Goal: Information Seeking & Learning: Learn about a topic

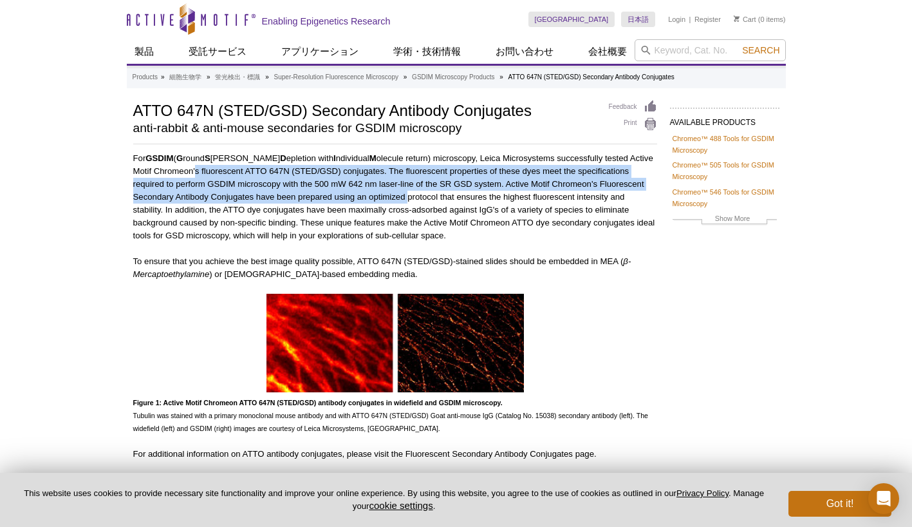
drag, startPoint x: 176, startPoint y: 173, endPoint x: 368, endPoint y: 198, distance: 193.4
click at [368, 198] on p "For GSDIM ( G round S [PERSON_NAME] D epletion with I ndividual M olecule retur…" at bounding box center [395, 197] width 524 height 90
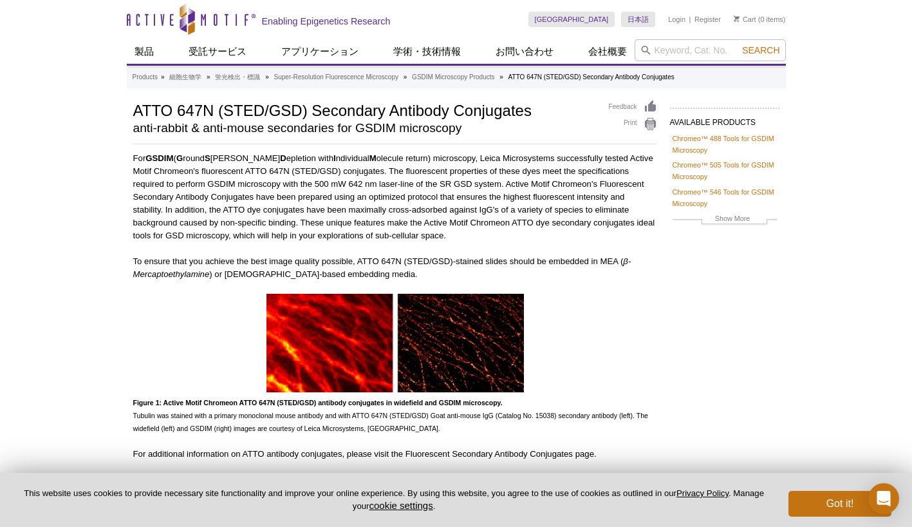
click at [744, 285] on div "AVAILABLE PRODUCTS Chromeo™ 488 Tools for GSDIM Microscopy Chromeo™ 505 Tools f…" at bounding box center [456, 286] width 659 height 373
click at [722, 373] on div "AVAILABLE PRODUCTS Chromeo™ 488 Tools for GSDIM Microscopy Chromeo™ 505 Tools f…" at bounding box center [456, 286] width 659 height 373
click at [744, 307] on div "AVAILABLE PRODUCTS Chromeo™ 488 Tools for GSDIM Microscopy Chromeo™ 505 Tools f…" at bounding box center [456, 286] width 659 height 373
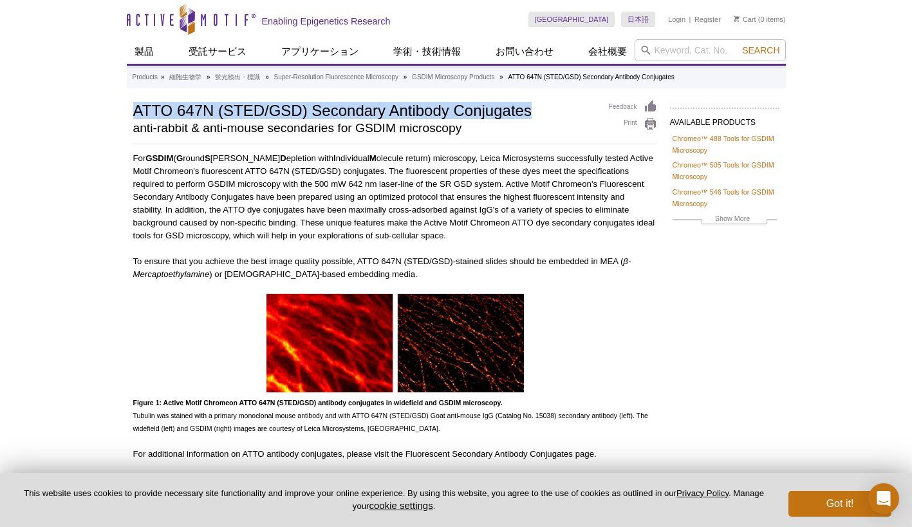
drag, startPoint x: 135, startPoint y: 108, endPoint x: 545, endPoint y: 113, distance: 409.5
click at [545, 113] on h1 "ATTO 647N (STED/GSD) Secondary Antibody Conjugates" at bounding box center [364, 109] width 463 height 19
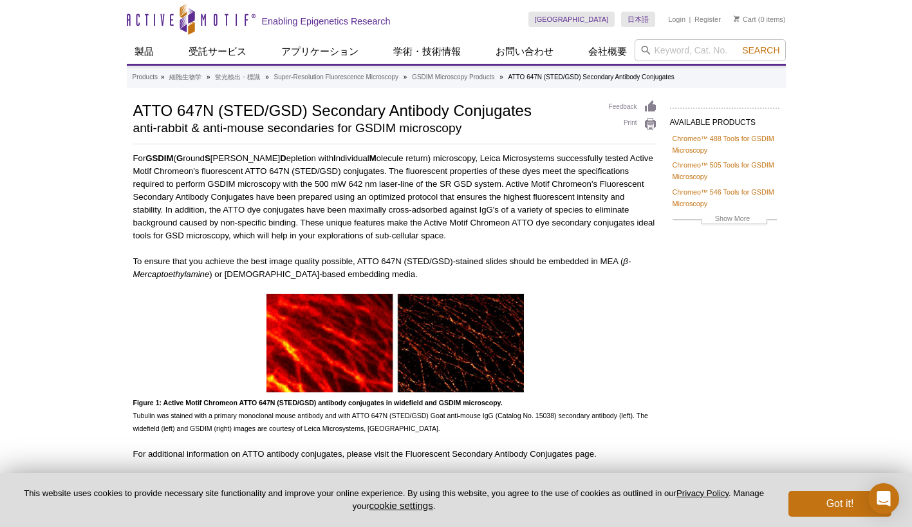
drag, startPoint x: 545, startPoint y: 113, endPoint x: 480, endPoint y: 134, distance: 68.4
click at [480, 134] on div "ATTO 647N (STED/GSD) Secondary Antibody Conjugates anti-rabbit & anti-mouse sec…" at bounding box center [364, 120] width 463 height 41
drag, startPoint x: 131, startPoint y: 111, endPoint x: 145, endPoint y: 102, distance: 16.6
click at [145, 102] on div "AVAILABLE PRODUCTS Chromeo™ 488 Tools for GSDIM Microscopy Chromeo™ 505 Tools f…" at bounding box center [456, 286] width 659 height 373
drag, startPoint x: 145, startPoint y: 102, endPoint x: 132, endPoint y: 109, distance: 15.0
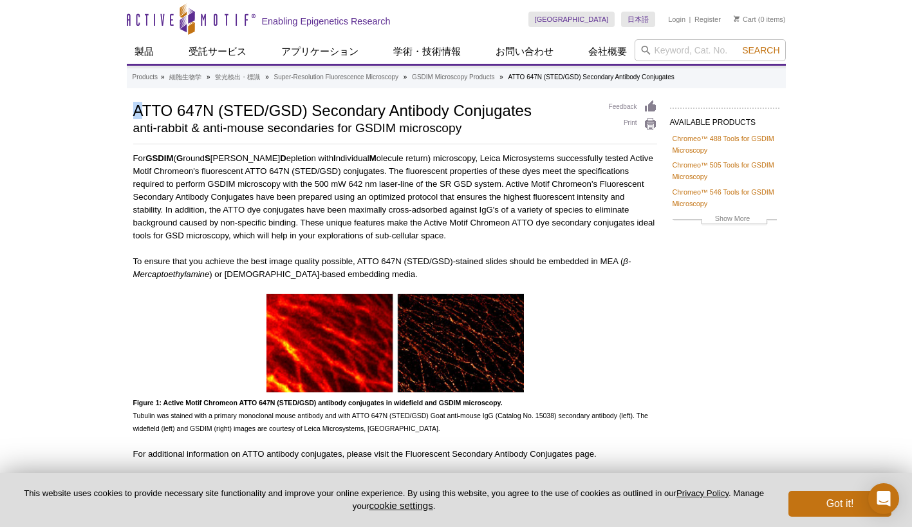
click at [132, 109] on div "AVAILABLE PRODUCTS Chromeo™ 488 Tools for GSDIM Microscopy Chromeo™ 505 Tools f…" at bounding box center [456, 286] width 659 height 373
click at [135, 109] on h1 "ATTO 647N (STED/GSD) Secondary Antibody Conjugates" at bounding box center [364, 109] width 463 height 19
click at [646, 287] on div "For GSDIM ( G round S [PERSON_NAME] D epletion with I ndividual M olecule retur…" at bounding box center [395, 306] width 524 height 308
click at [681, 342] on div "AVAILABLE PRODUCTS Chromeo™ 488 Tools for GSDIM Microscopy Chromeo™ 505 Tools f…" at bounding box center [456, 286] width 659 height 373
click at [691, 325] on div "AVAILABLE PRODUCTS Chromeo™ 488 Tools for GSDIM Microscopy Chromeo™ 505 Tools f…" at bounding box center [456, 286] width 659 height 373
